Goal: Communication & Community: Answer question/provide support

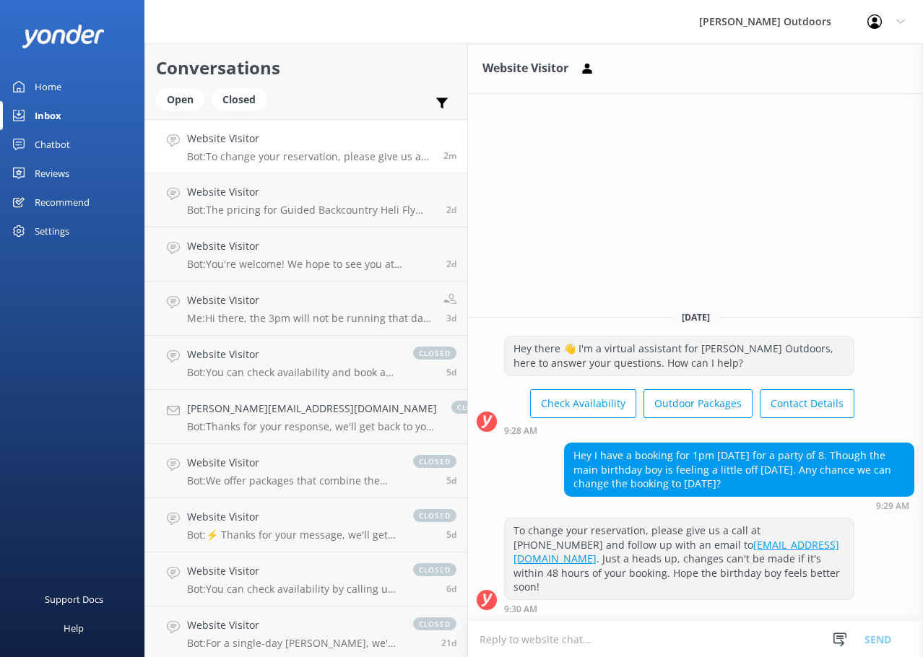
click at [468, 639] on textarea at bounding box center [695, 639] width 455 height 35
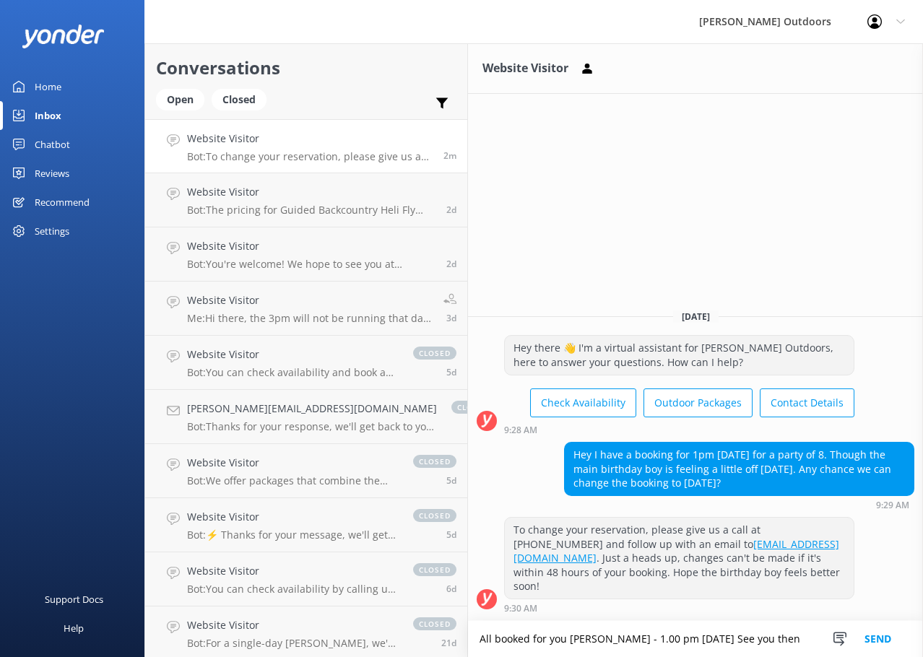
type textarea "All booked for you [PERSON_NAME] - 1.00 pm [DATE] See you then"
click at [878, 639] on button "Send" at bounding box center [878, 639] width 54 height 36
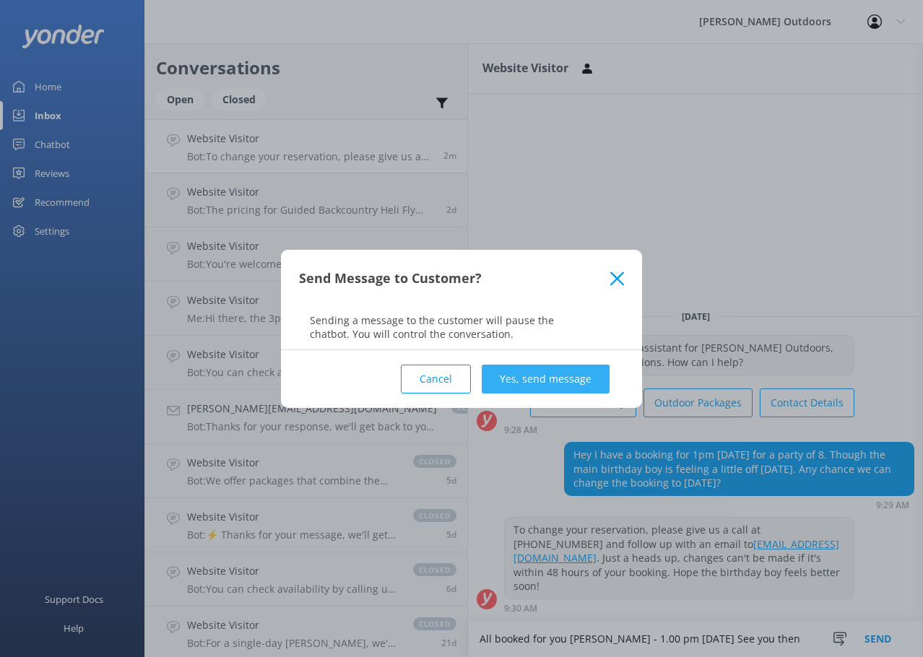
click at [519, 380] on button "Yes, send message" at bounding box center [546, 379] width 128 height 29
